Goal: Task Accomplishment & Management: Manage account settings

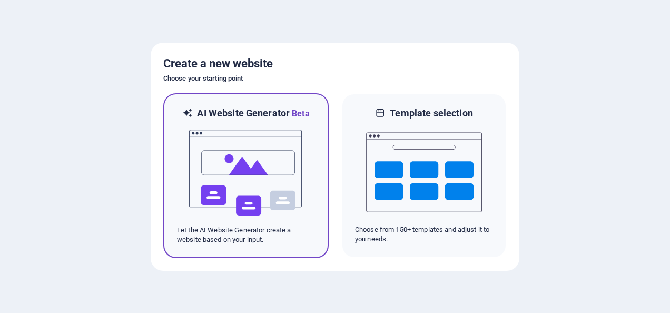
click at [261, 190] on img at bounding box center [246, 172] width 116 height 105
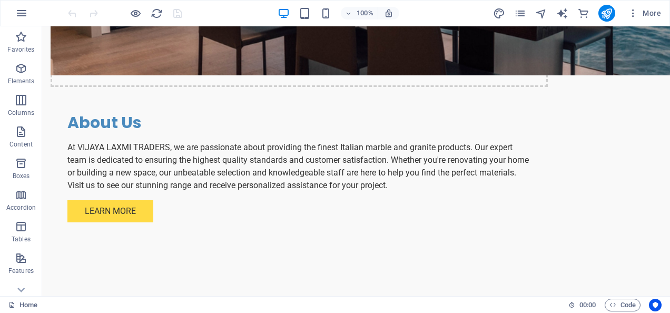
scroll to position [817, 0]
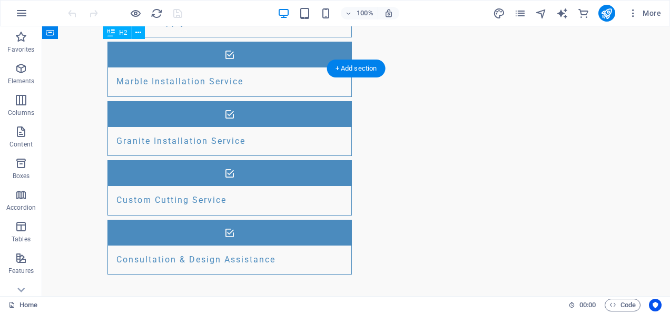
scroll to position [1253, 0]
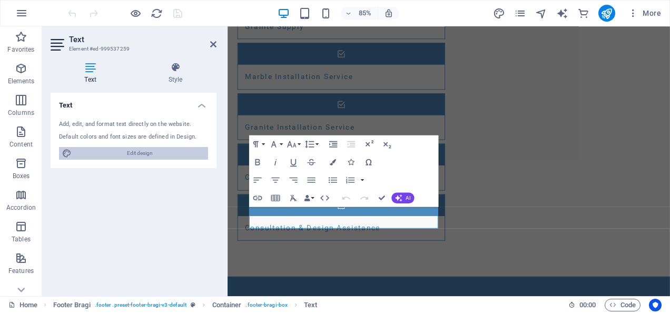
click at [185, 154] on span "Edit design" at bounding box center [140, 153] width 130 height 13
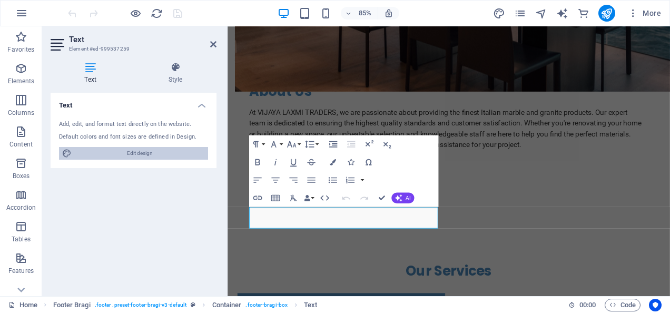
select select "px"
select select "200"
select select "px"
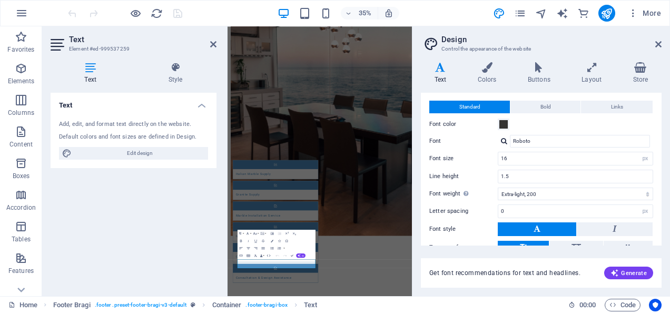
scroll to position [0, 0]
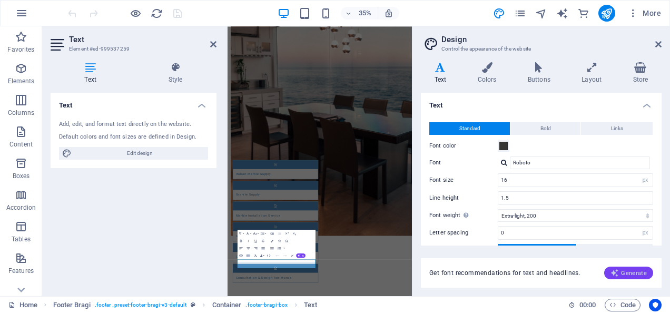
click at [628, 277] on button "Generate" at bounding box center [628, 273] width 49 height 13
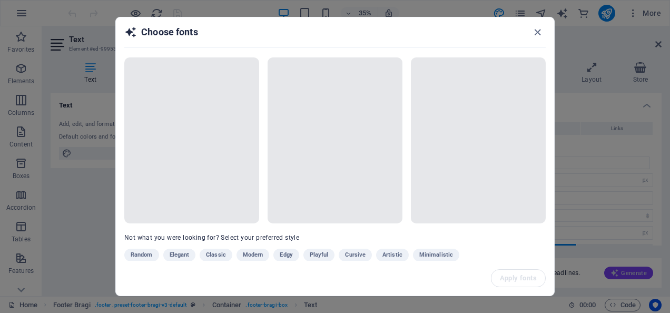
scroll to position [38, 0]
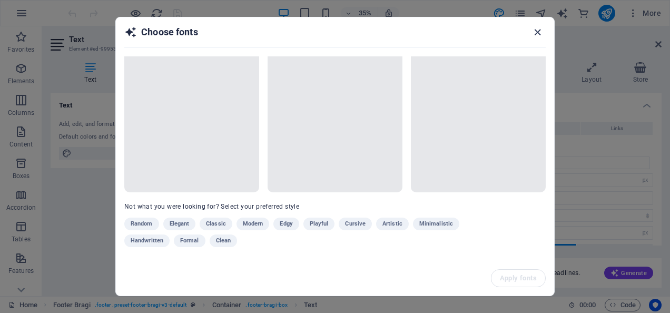
click at [542, 29] on icon "button" at bounding box center [538, 32] width 12 height 12
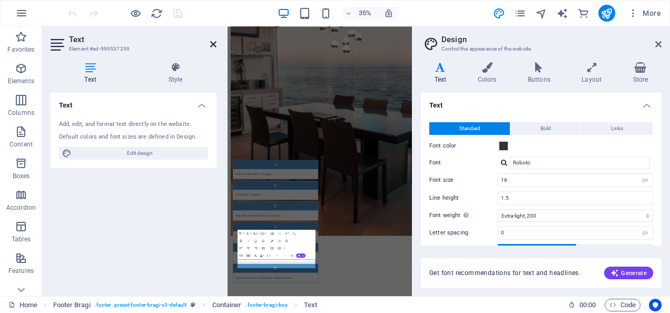
click at [214, 44] on icon at bounding box center [213, 44] width 6 height 8
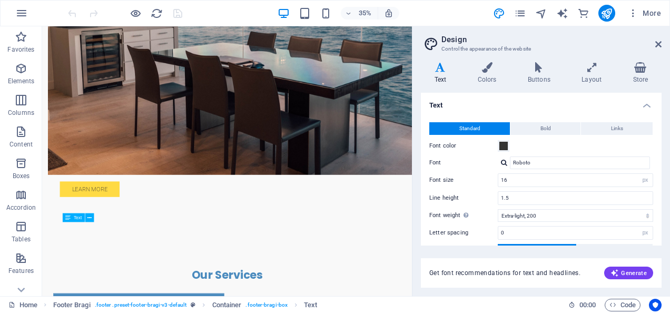
scroll to position [1248, 0]
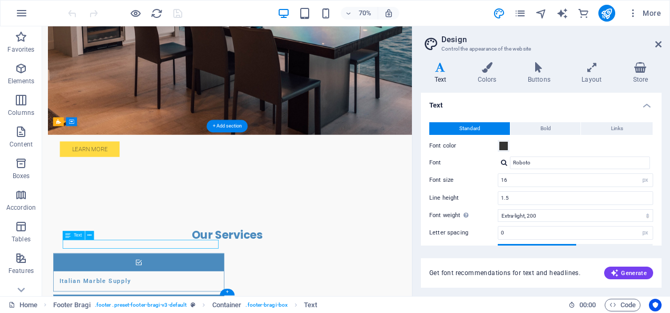
scroll to position [1191, 0]
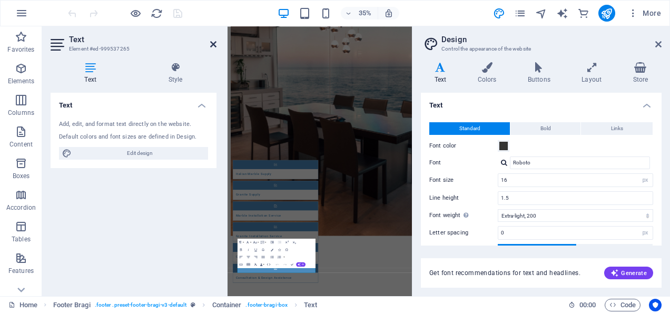
click at [212, 45] on icon at bounding box center [213, 44] width 6 height 8
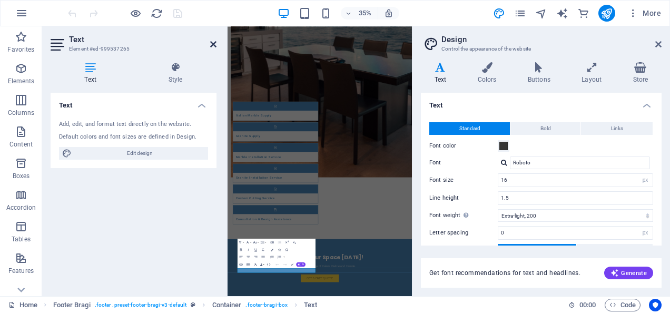
scroll to position [1248, 0]
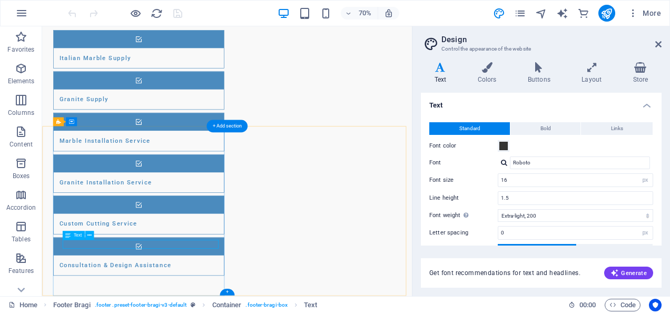
click at [76, 236] on span "Text" at bounding box center [77, 235] width 8 height 4
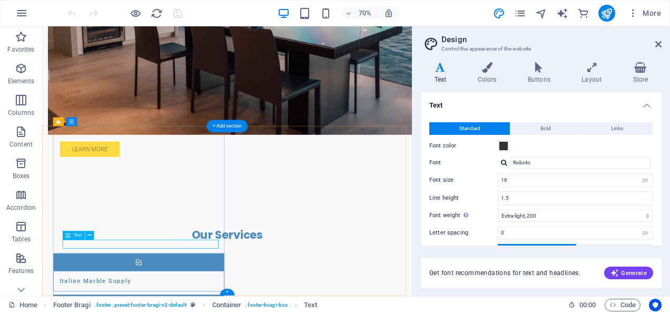
scroll to position [1191, 0]
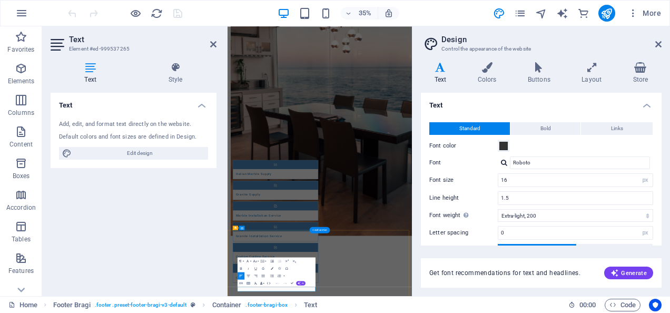
click at [101, 244] on div "Text Add, edit, and format text directly on the website. Default colors and fon…" at bounding box center [134, 190] width 166 height 195
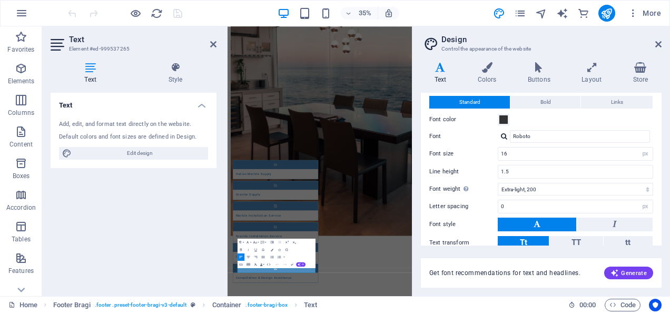
scroll to position [0, 0]
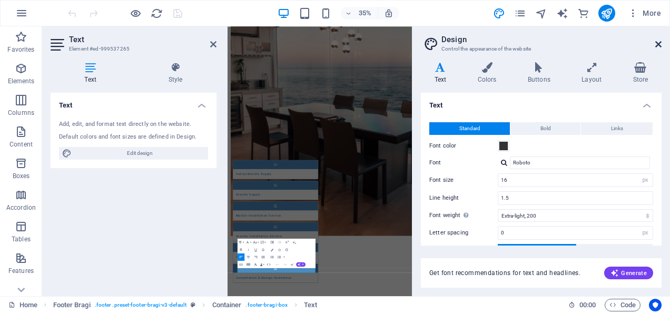
click at [658, 42] on icon at bounding box center [658, 44] width 6 height 8
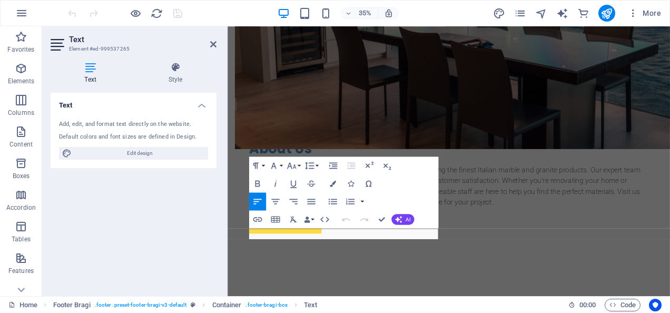
scroll to position [1259, 0]
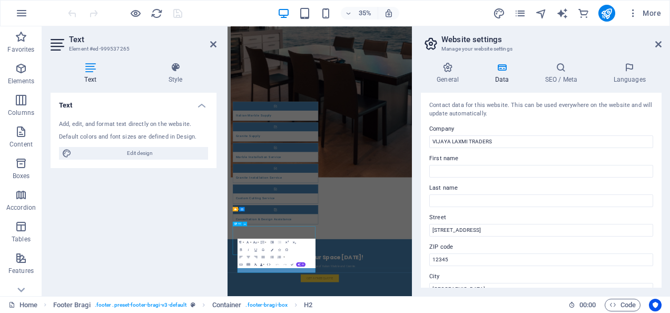
scroll to position [1248, 0]
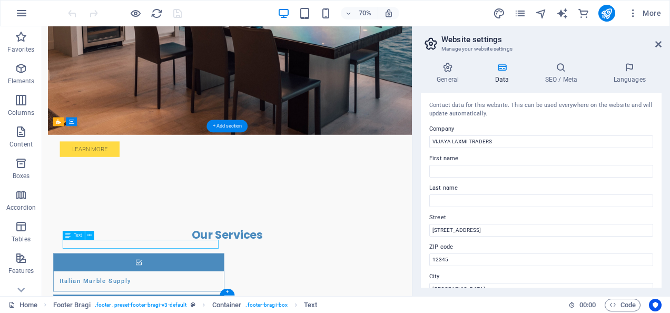
scroll to position [1191, 0]
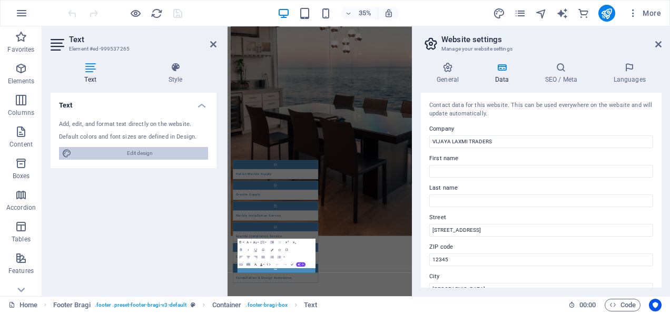
click at [134, 154] on span "Edit design" at bounding box center [140, 153] width 130 height 13
select select "px"
select select "200"
select select "px"
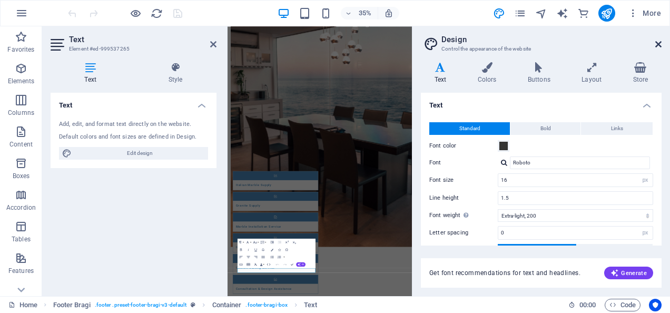
click at [658, 44] on icon at bounding box center [658, 44] width 6 height 8
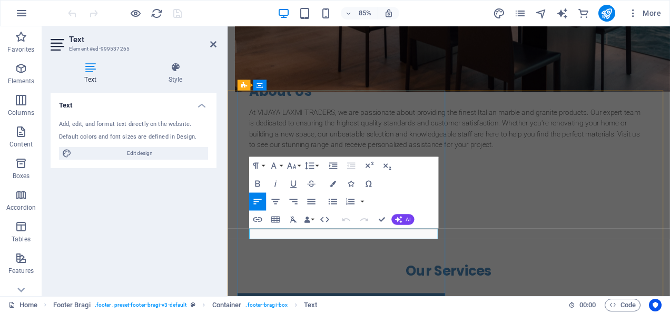
scroll to position [1191, 0]
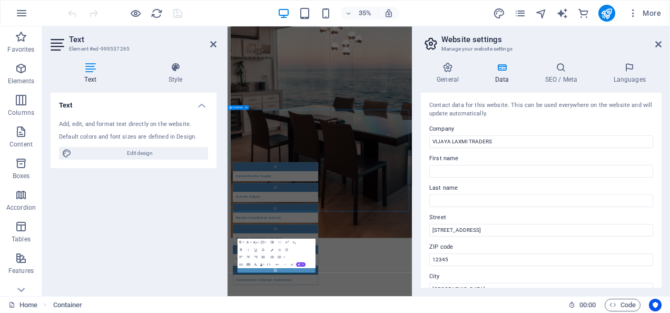
scroll to position [1248, 0]
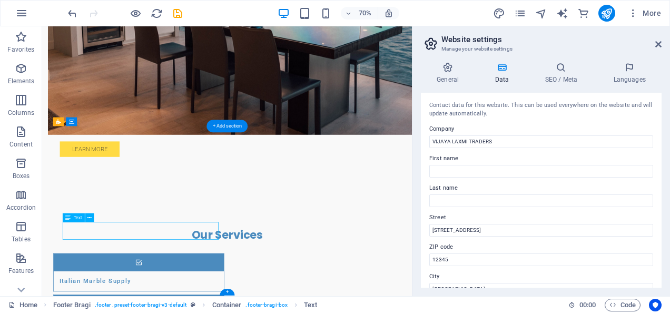
scroll to position [1191, 0]
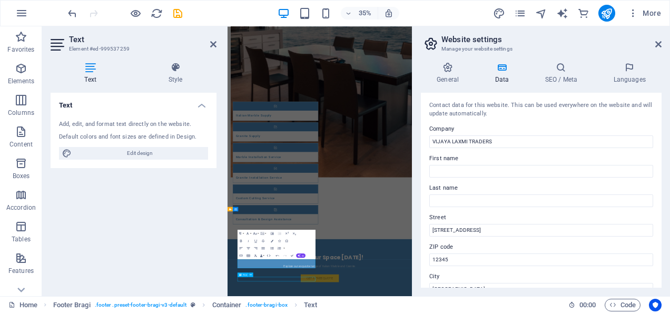
scroll to position [1248, 0]
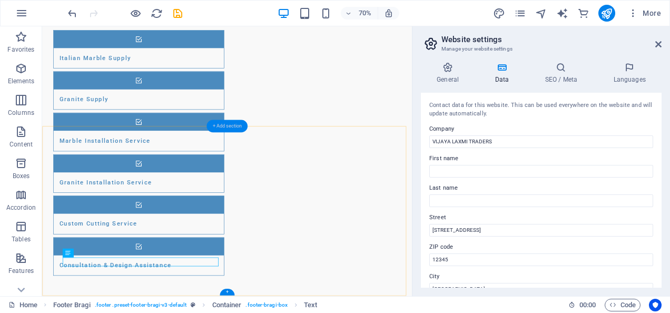
click at [228, 127] on div "+ Add section" at bounding box center [226, 126] width 41 height 13
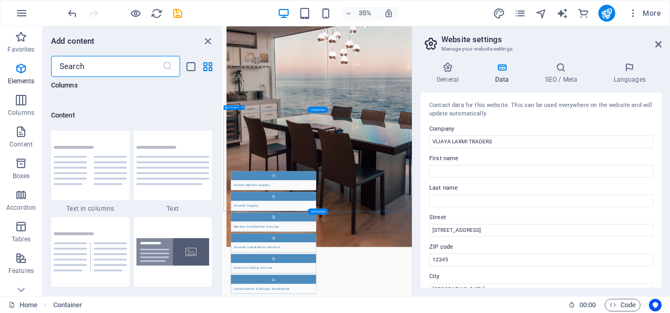
scroll to position [1843, 0]
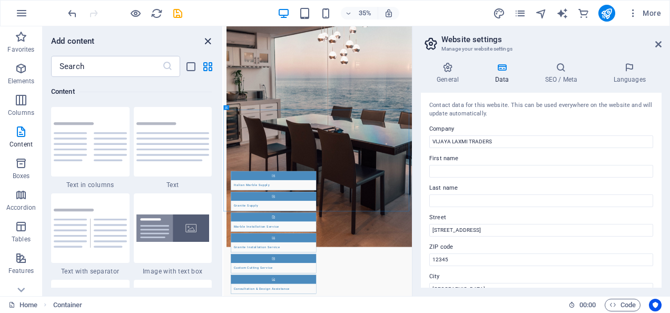
click at [208, 38] on icon "close panel" at bounding box center [208, 41] width 12 height 12
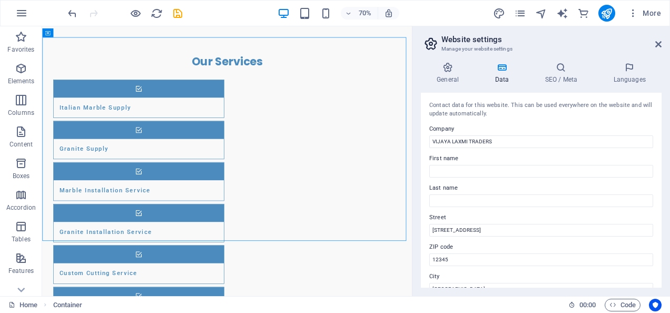
scroll to position [1248, 0]
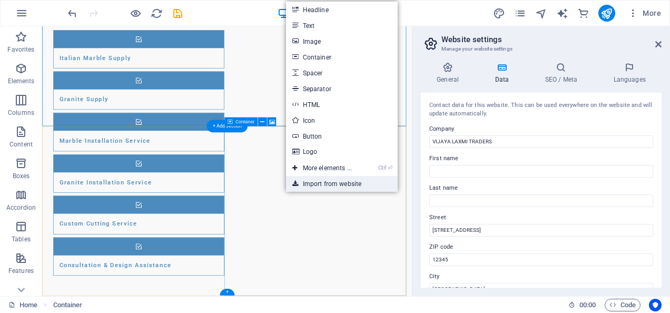
click at [353, 184] on link "Import from website" at bounding box center [342, 184] width 112 height 16
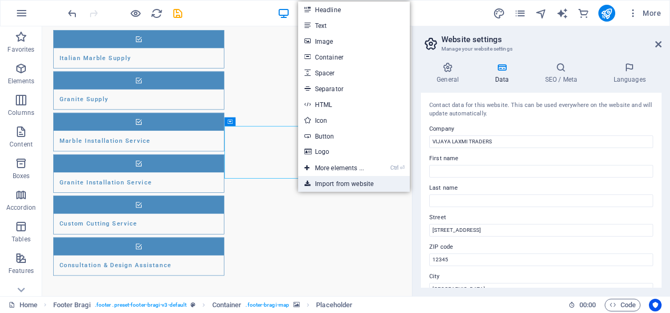
click at [353, 182] on link "Import from website" at bounding box center [354, 184] width 112 height 16
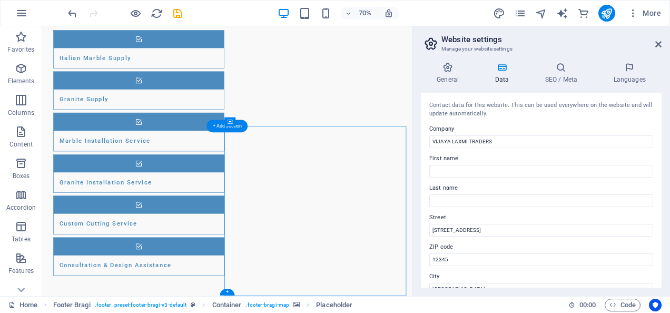
drag, startPoint x: 547, startPoint y: 364, endPoint x: 523, endPoint y: 702, distance: 339.1
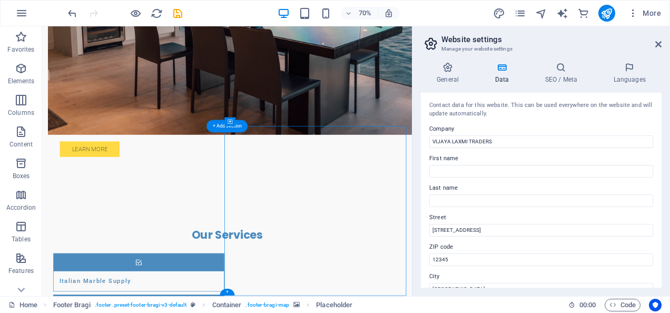
select select "px"
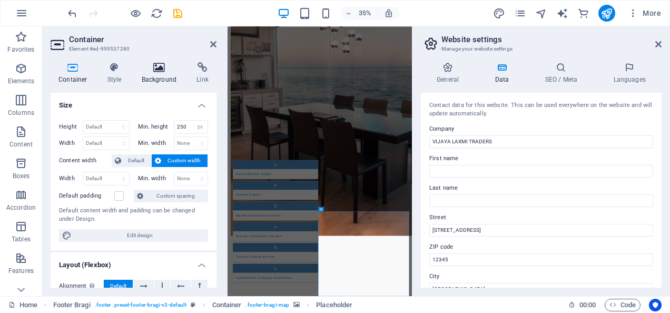
click at [163, 72] on icon at bounding box center [159, 67] width 51 height 11
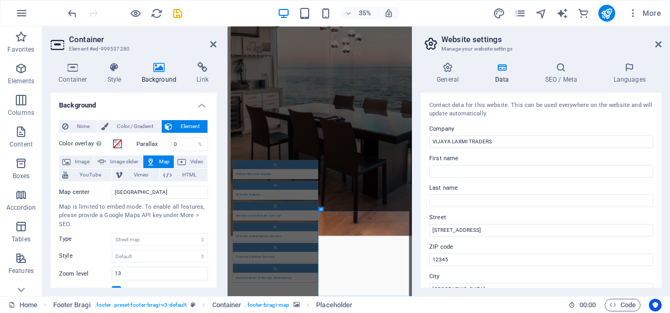
click at [153, 165] on icon at bounding box center [150, 161] width 8 height 13
click at [154, 157] on button "Map" at bounding box center [158, 161] width 31 height 13
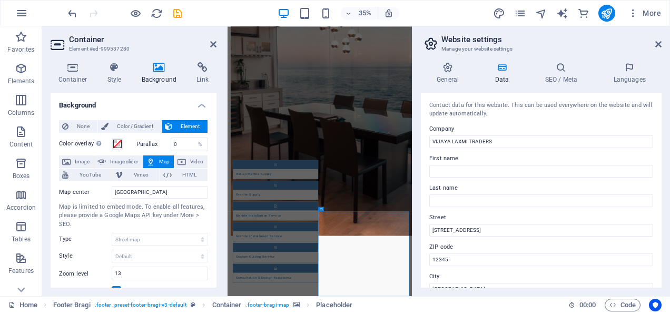
click at [154, 157] on button "Map" at bounding box center [158, 161] width 31 height 13
click at [137, 196] on input "[GEOGRAPHIC_DATA]" at bounding box center [160, 192] width 96 height 13
type input "B"
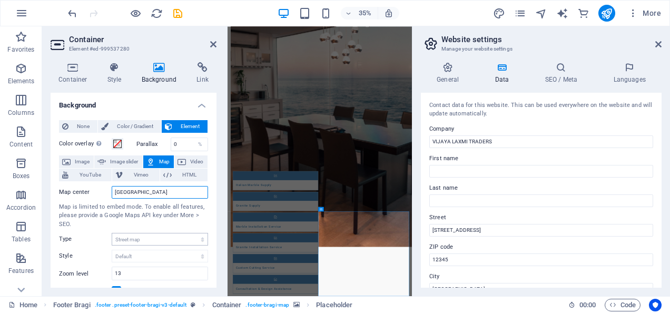
type input "[GEOGRAPHIC_DATA]"
click at [133, 276] on input "13" at bounding box center [159, 273] width 95 height 13
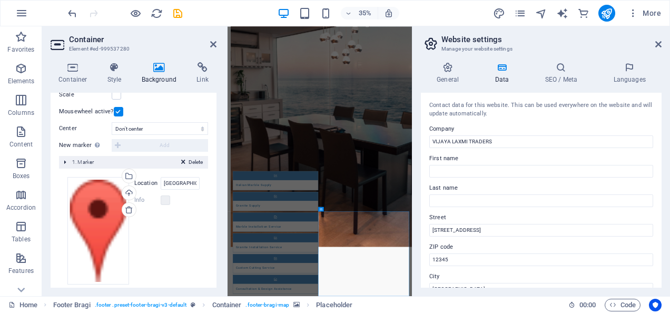
scroll to position [224, 0]
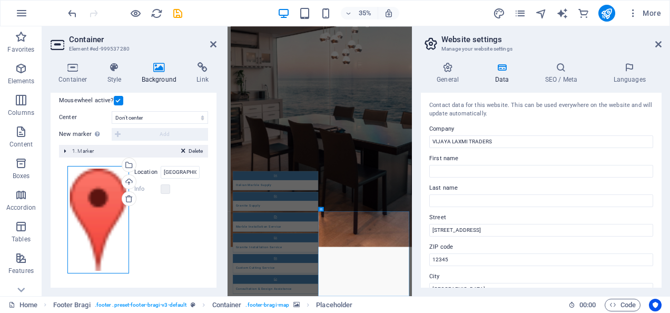
click at [87, 202] on div "Drag files here, click to choose files or select files from Files or our free s…" at bounding box center [98, 219] width 62 height 107
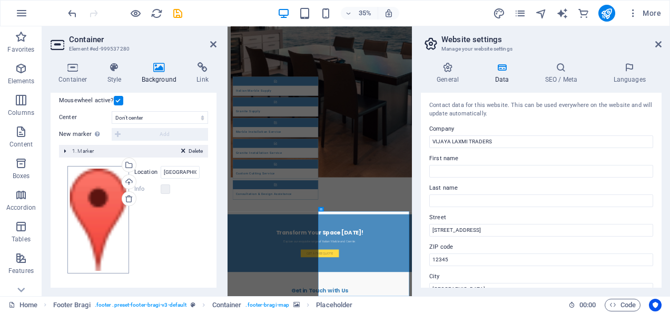
click at [87, 202] on body "VIJAYA LAXMI TRADERS Home Favorites Elements Columns Content Boxes Accordion Ta…" at bounding box center [335, 156] width 670 height 313
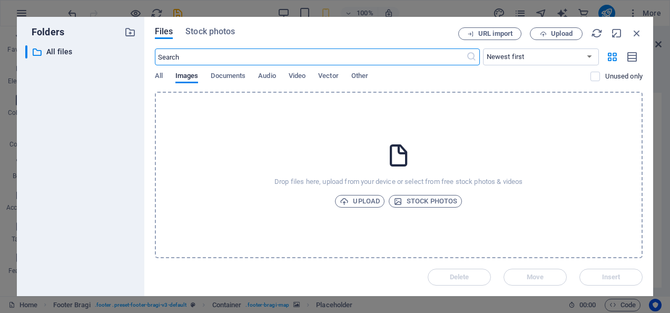
scroll to position [4521, 0]
click at [635, 27] on div "Files Stock photos URL import Upload ​ Newest first Oldest first Name (A-Z) Nam…" at bounding box center [398, 156] width 509 height 279
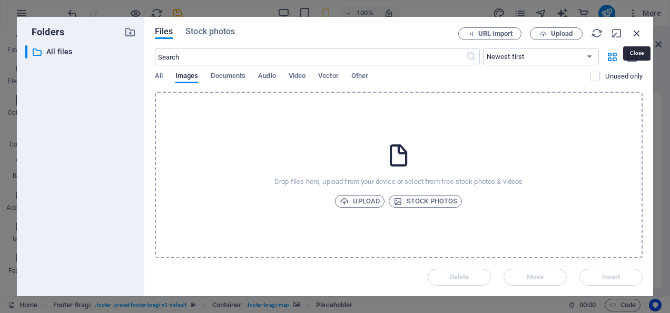
click at [637, 31] on icon "button" at bounding box center [637, 33] width 12 height 12
select select "image"
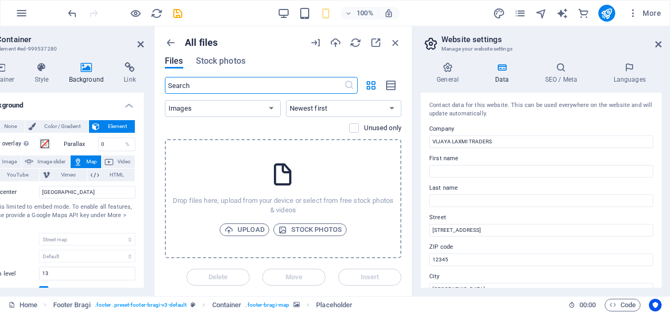
scroll to position [0, 73]
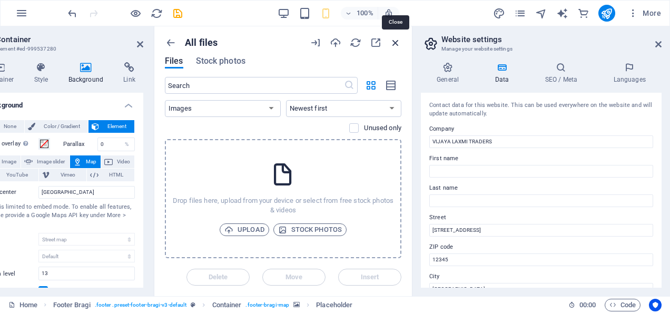
click at [394, 40] on icon "button" at bounding box center [396, 43] width 12 height 12
click at [395, 42] on icon "button" at bounding box center [396, 43] width 12 height 12
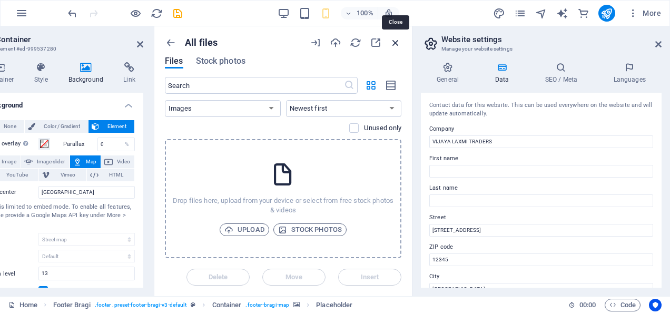
click at [395, 42] on icon "button" at bounding box center [396, 43] width 12 height 12
click at [139, 41] on icon at bounding box center [140, 44] width 6 height 8
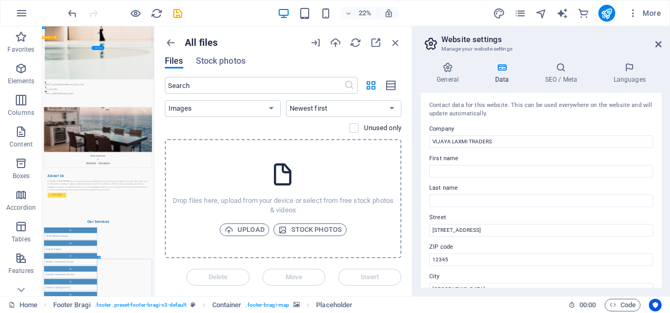
scroll to position [1063, 0]
click at [661, 41] on icon at bounding box center [658, 44] width 6 height 8
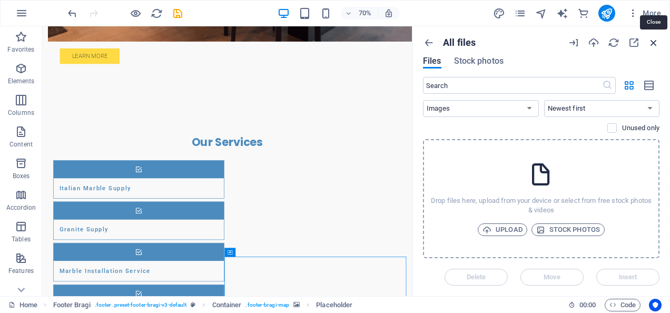
click at [655, 41] on icon "button" at bounding box center [654, 43] width 12 height 12
click at [428, 42] on icon "button" at bounding box center [429, 43] width 12 height 12
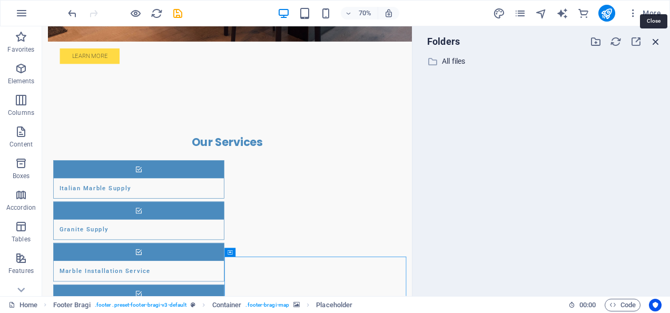
click at [654, 42] on icon "button" at bounding box center [656, 42] width 12 height 12
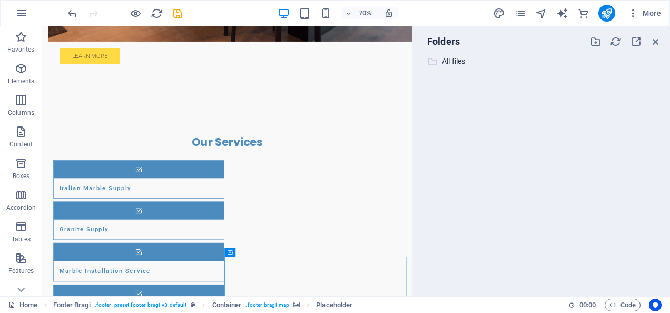
click at [461, 57] on p "All files" at bounding box center [542, 61] width 200 height 12
select select "image"
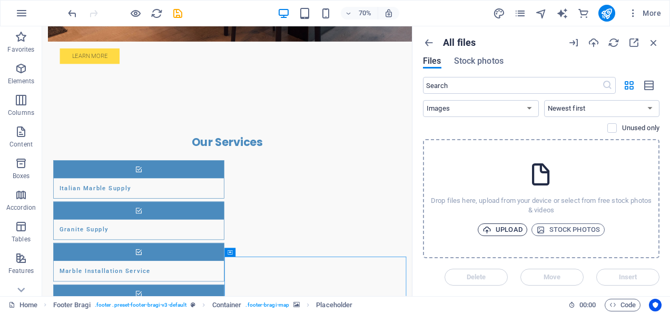
click at [501, 226] on span "Upload" at bounding box center [503, 229] width 40 height 13
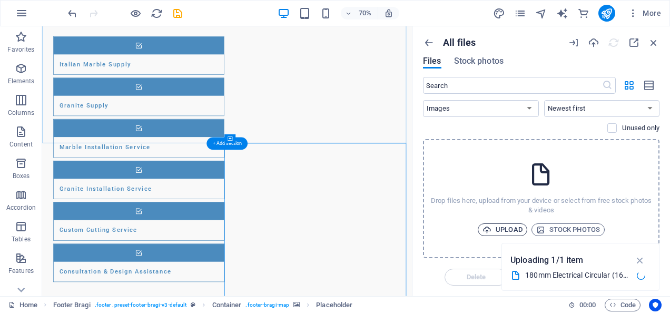
scroll to position [1248, 0]
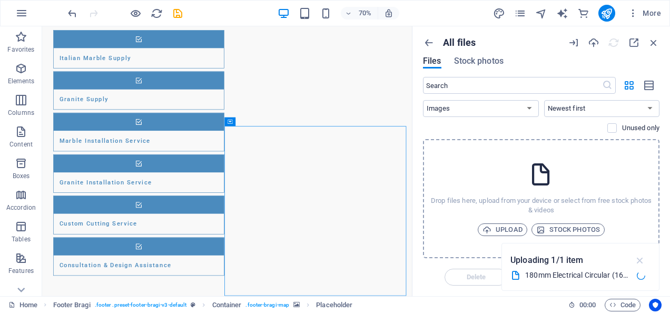
click at [638, 261] on icon "button" at bounding box center [640, 260] width 12 height 12
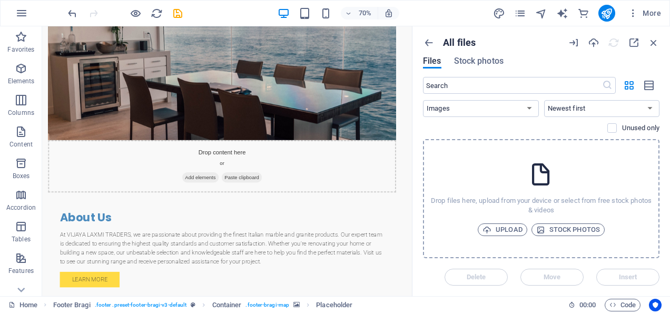
scroll to position [745, 0]
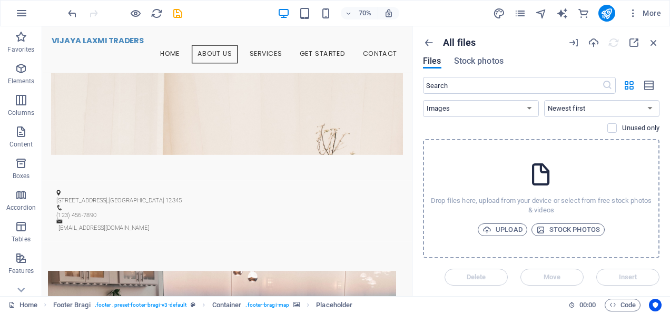
scroll to position [335, 0]
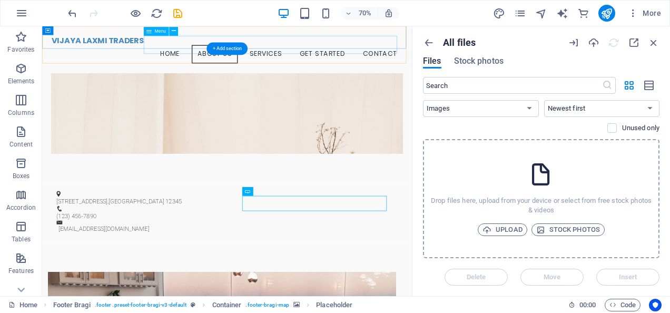
click at [352, 53] on nav "Home About Us Services Get Started Contact" at bounding box center [306, 66] width 502 height 26
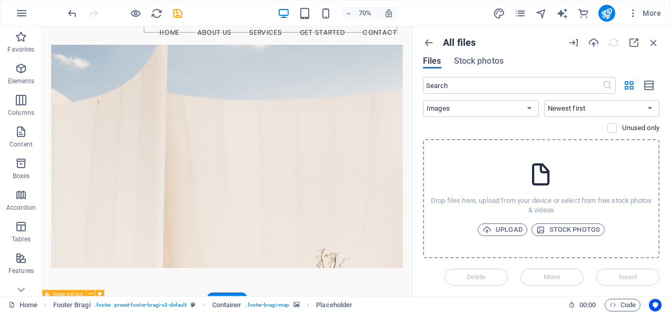
scroll to position [0, 0]
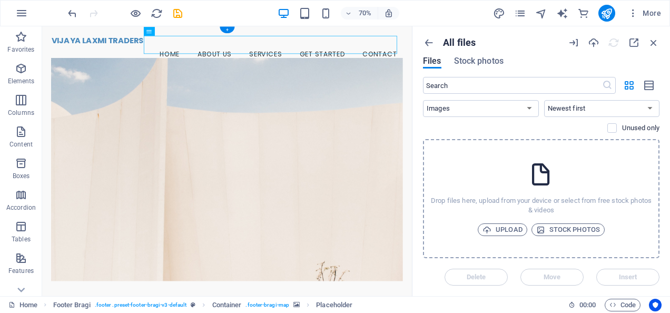
click at [291, 192] on figure at bounding box center [306, 231] width 502 height 319
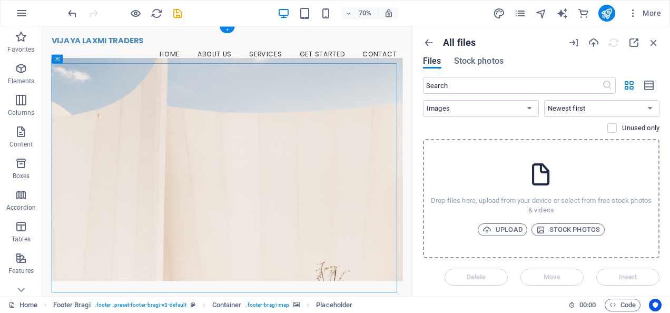
click at [291, 192] on figure at bounding box center [306, 231] width 502 height 319
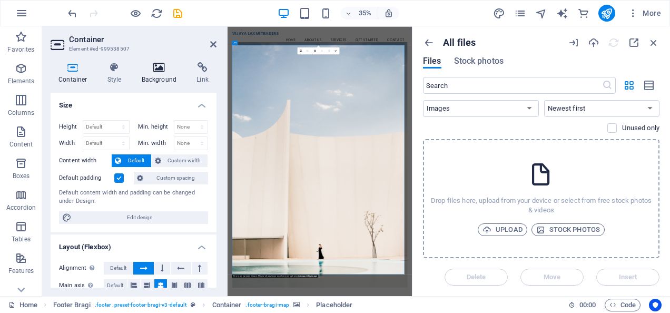
click at [155, 80] on h4 "Background" at bounding box center [161, 73] width 55 height 22
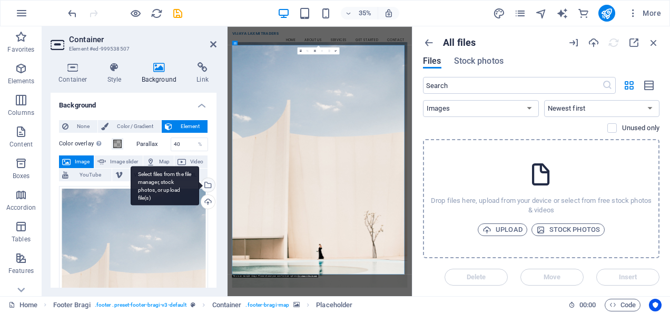
click at [206, 186] on div "Select files from the file manager, stock photos, or upload file(s)" at bounding box center [207, 186] width 16 height 16
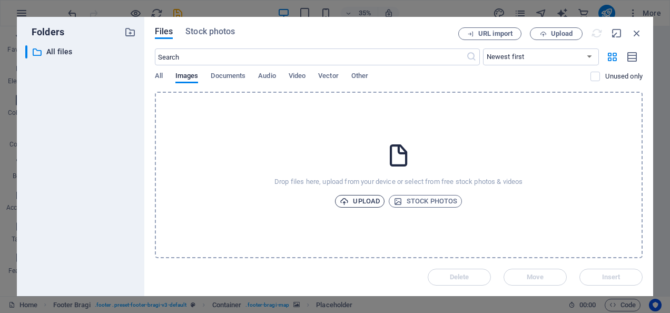
click at [343, 203] on icon "button" at bounding box center [344, 201] width 9 height 9
click at [416, 203] on span "Stock photos" at bounding box center [426, 201] width 64 height 13
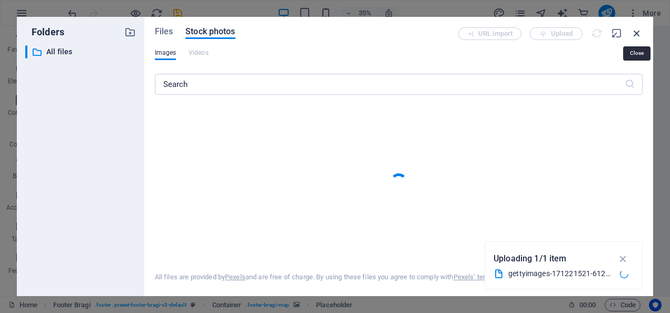
click at [638, 32] on icon "button" at bounding box center [637, 33] width 12 height 12
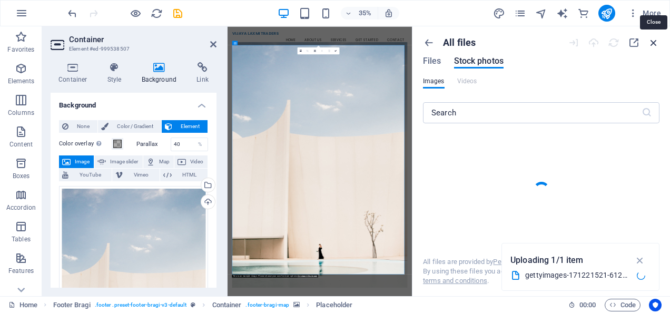
click at [655, 43] on icon "button" at bounding box center [654, 43] width 12 height 12
click at [118, 234] on div "Drag files here, click to choose files or select files from Files or our free s…" at bounding box center [133, 296] width 149 height 221
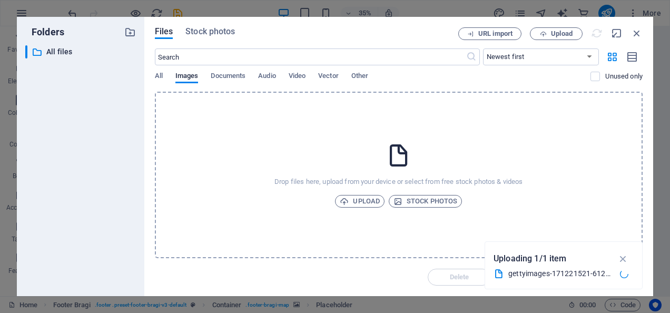
click at [118, 234] on div "​ All files All files" at bounding box center [80, 166] width 111 height 242
click at [636, 32] on icon "button" at bounding box center [637, 33] width 12 height 12
select select "image"
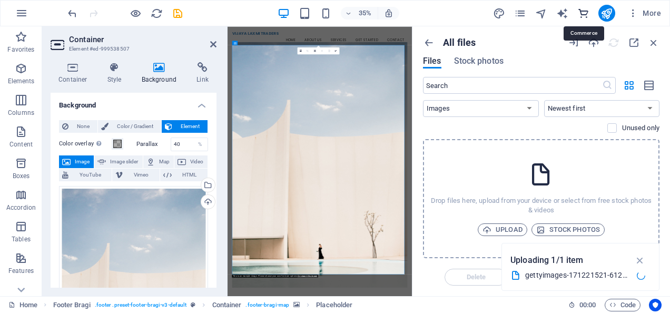
click at [584, 11] on icon "commerce" at bounding box center [583, 13] width 12 height 12
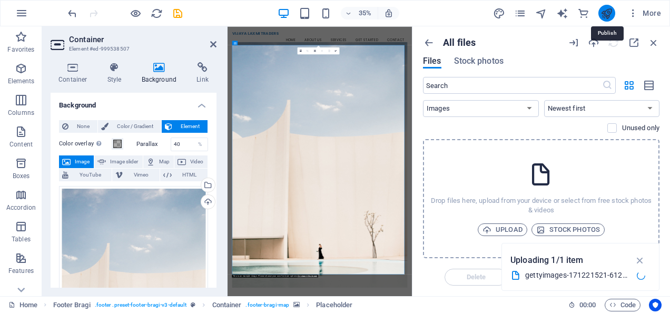
click at [606, 18] on icon "publish" at bounding box center [607, 13] width 12 height 12
click at [610, 13] on icon "publish" at bounding box center [607, 13] width 12 height 12
click at [654, 43] on icon "button" at bounding box center [654, 43] width 12 height 12
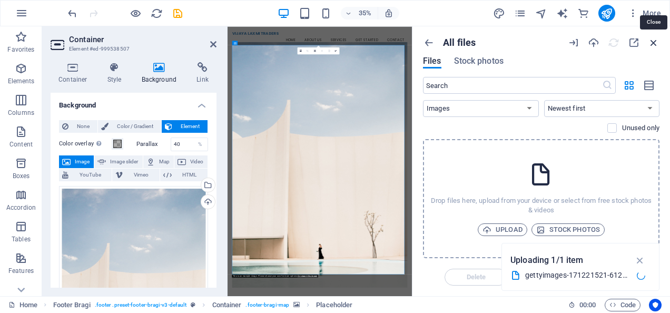
click at [654, 43] on icon "button" at bounding box center [654, 43] width 12 height 12
click at [213, 42] on icon at bounding box center [213, 44] width 6 height 8
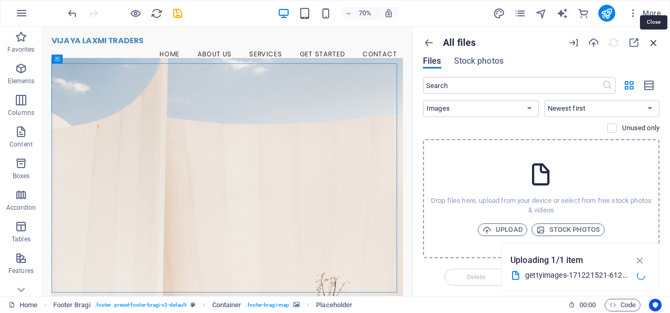
click at [655, 40] on icon "button" at bounding box center [654, 43] width 12 height 12
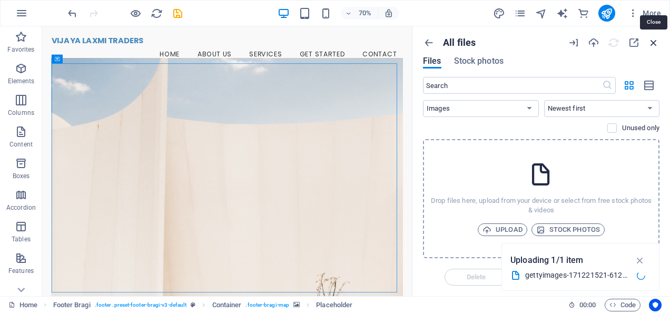
click at [655, 40] on icon "button" at bounding box center [654, 43] width 12 height 12
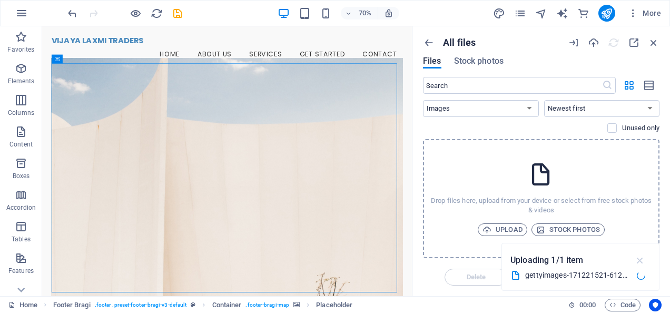
click at [639, 259] on icon "button" at bounding box center [640, 260] width 12 height 12
click at [653, 42] on icon "button" at bounding box center [654, 43] width 12 height 12
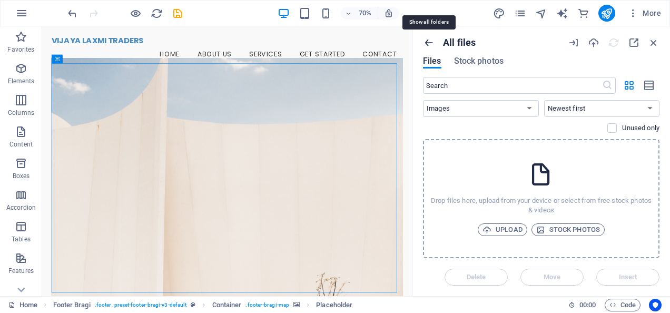
click at [427, 40] on icon "button" at bounding box center [429, 43] width 12 height 12
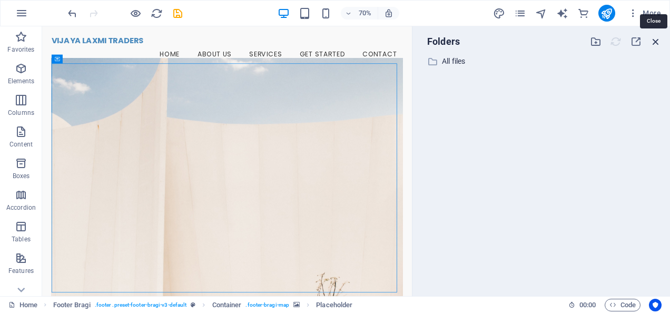
click at [657, 42] on icon "button" at bounding box center [656, 42] width 12 height 12
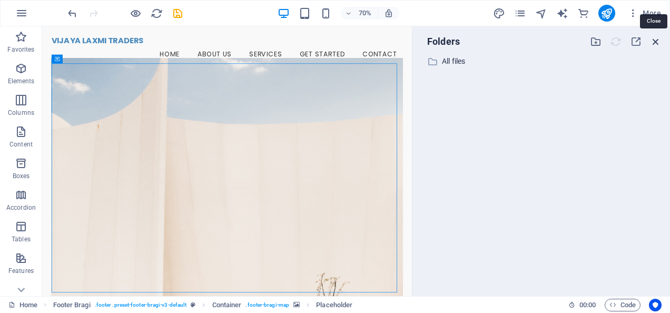
click at [657, 42] on icon "button" at bounding box center [656, 42] width 12 height 12
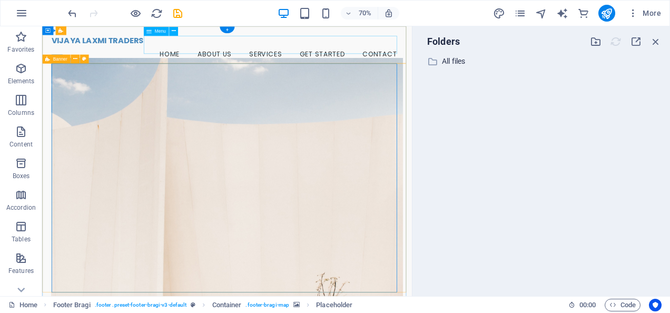
click at [517, 53] on nav "Home About Us Services Get Started Contact" at bounding box center [306, 66] width 502 height 26
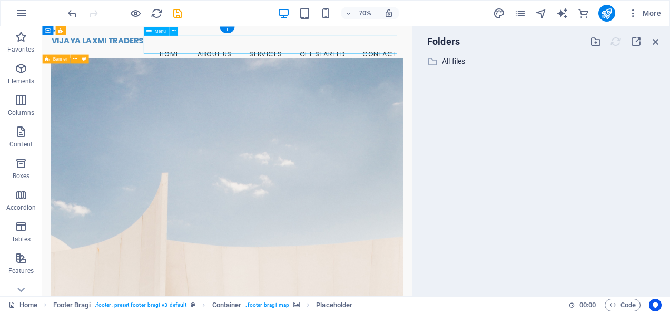
select select
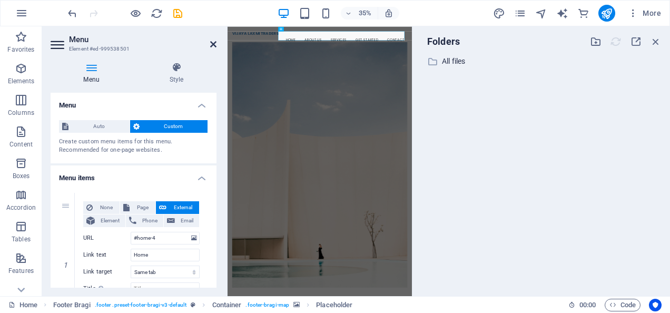
click at [210, 44] on icon at bounding box center [213, 44] width 6 height 8
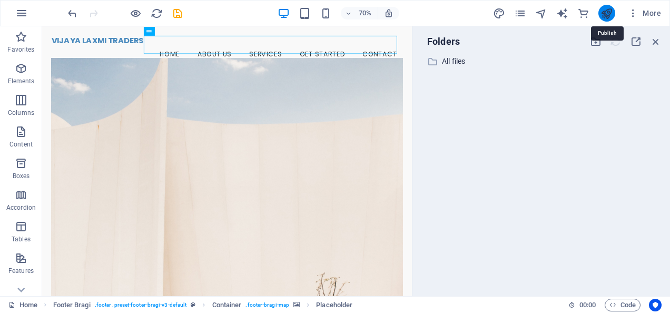
click at [608, 11] on icon "publish" at bounding box center [607, 13] width 12 height 12
click at [656, 12] on span "More" at bounding box center [644, 13] width 33 height 11
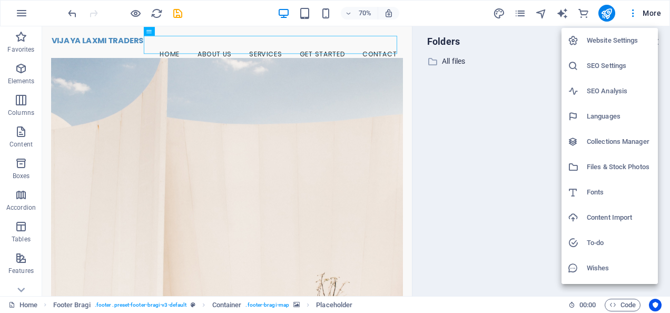
click at [624, 44] on h6 "Website Settings" at bounding box center [619, 40] width 65 height 13
